Goal: Transaction & Acquisition: Purchase product/service

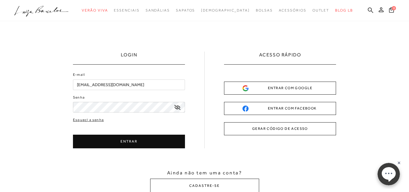
click at [124, 136] on button "ENTRAR" at bounding box center [129, 141] width 112 height 14
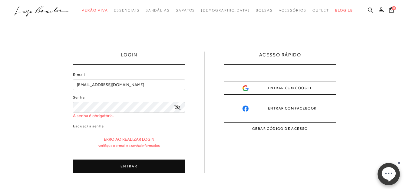
click at [177, 108] on icon at bounding box center [177, 107] width 6 height 5
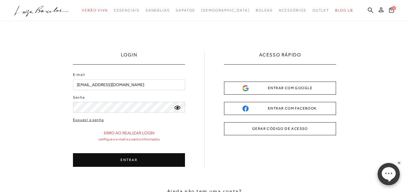
click at [138, 157] on button "ENTRAR" at bounding box center [129, 160] width 112 height 14
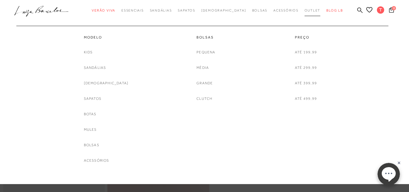
click at [304, 8] on link "Outlet" at bounding box center [312, 10] width 16 height 11
